Goal: Transaction & Acquisition: Purchase product/service

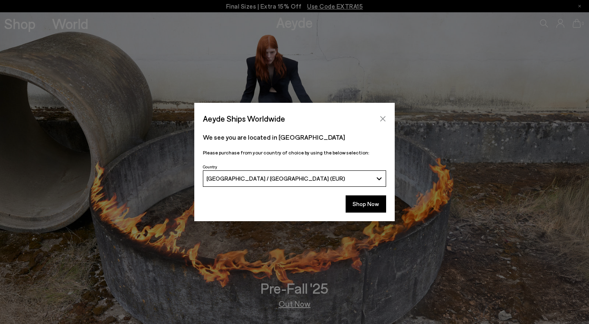
click at [382, 117] on icon "Close" at bounding box center [382, 118] width 5 height 5
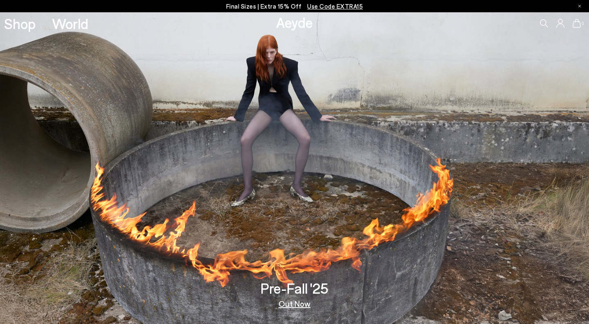
click at [287, 6] on p "Final Sizes | Extra 15% Off Use Code EXTRA15" at bounding box center [294, 6] width 137 height 10
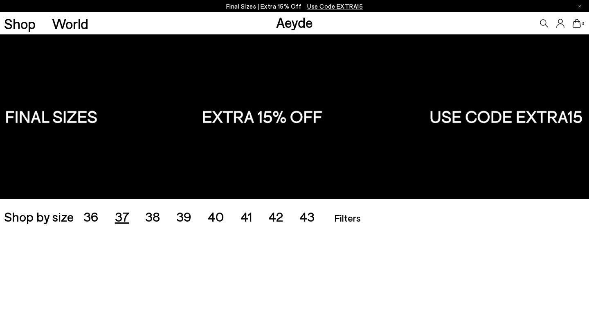
click at [122, 218] on span "37" at bounding box center [122, 216] width 14 height 16
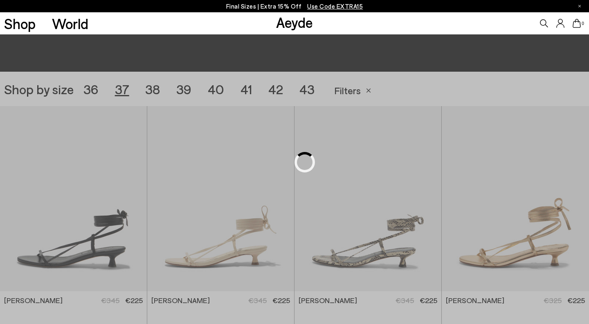
scroll to position [164, 0]
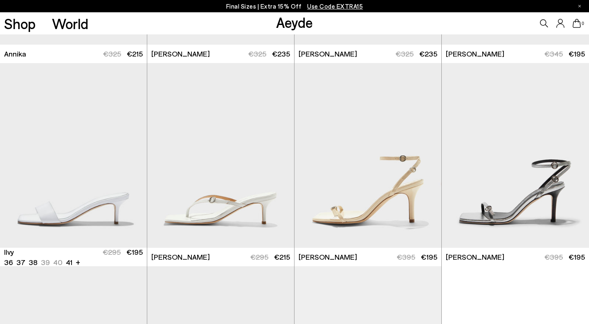
scroll to position [612, 0]
